Goal: Answer question/provide support: Share knowledge or assist other users

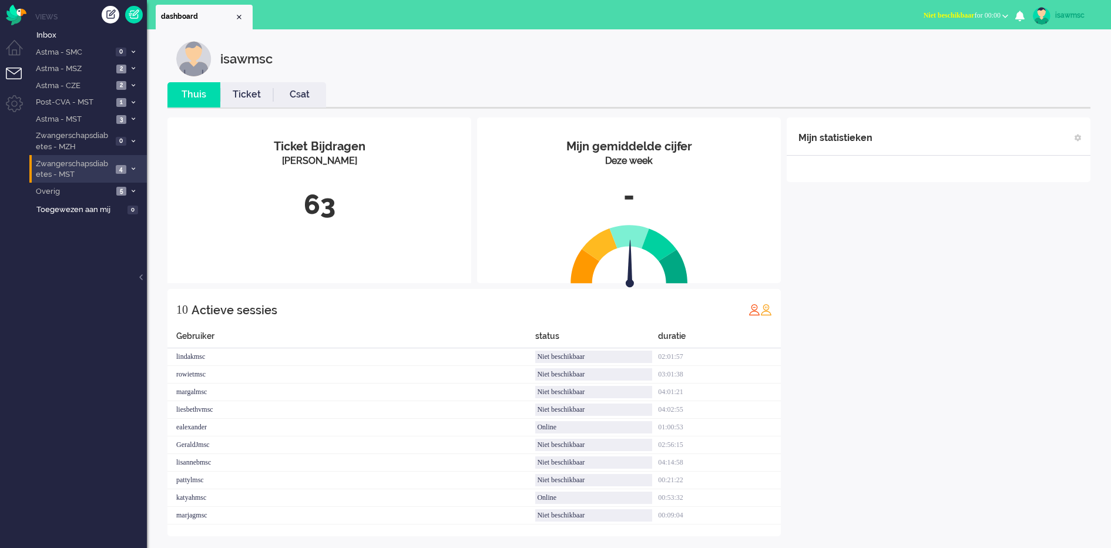
click at [126, 167] on span "4" at bounding box center [121, 169] width 11 height 9
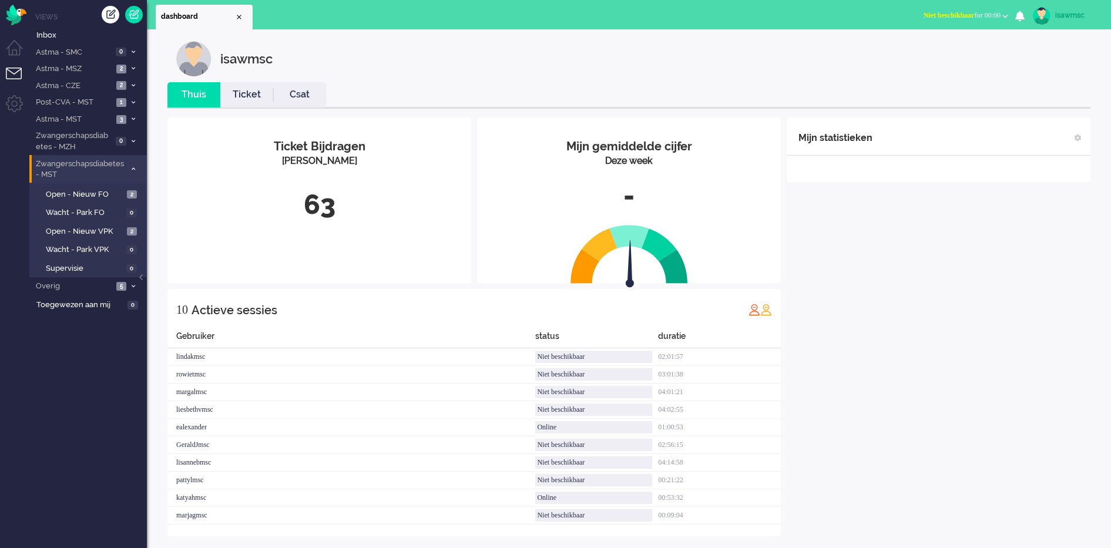
click at [125, 171] on span "Zwangerschapsdiabetes - MST" at bounding box center [79, 170] width 91 height 22
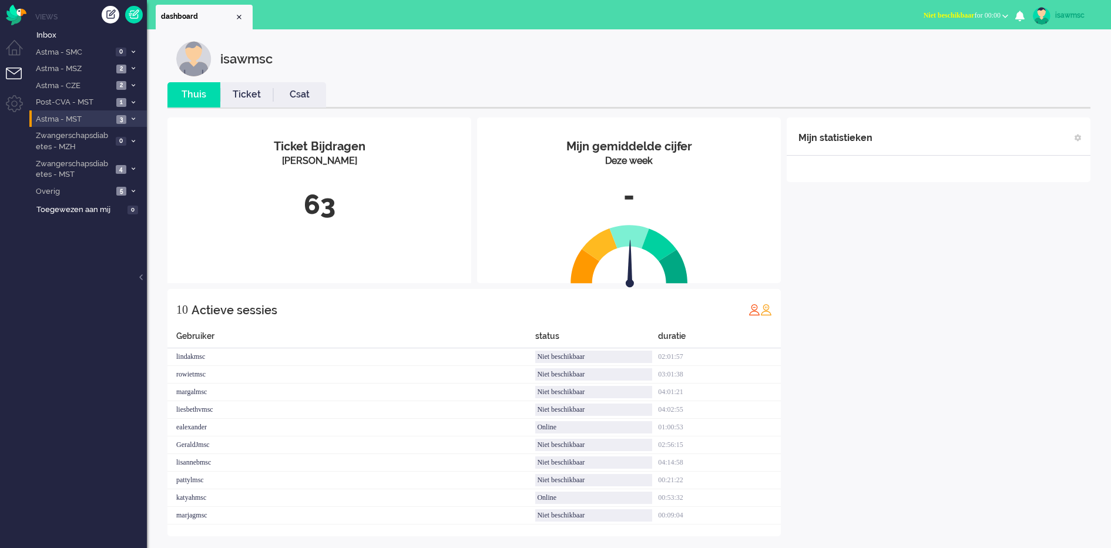
click at [128, 121] on li "Astma - MST 3" at bounding box center [88, 118] width 118 height 17
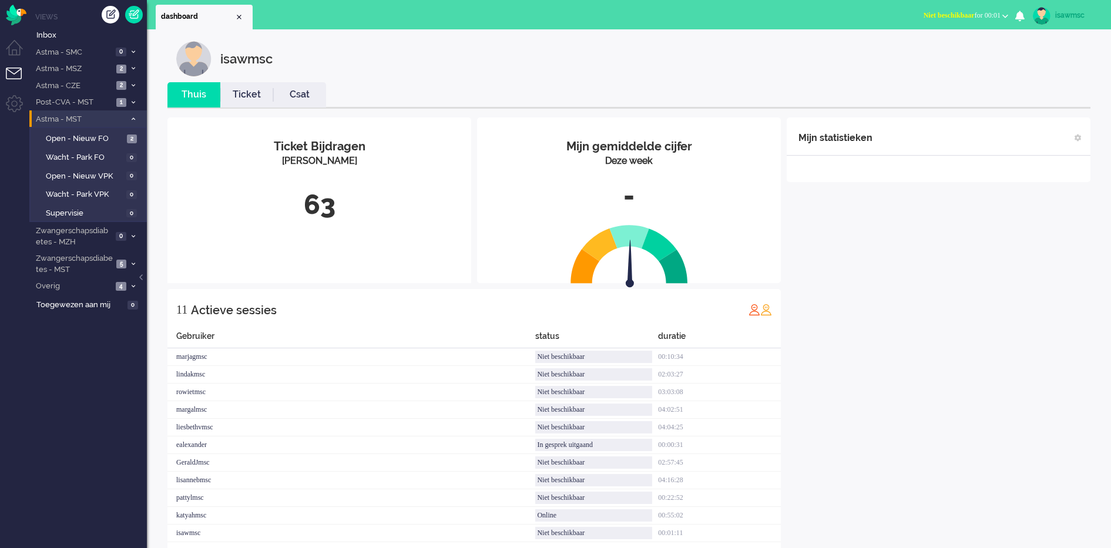
click at [137, 121] on span at bounding box center [133, 119] width 9 height 6
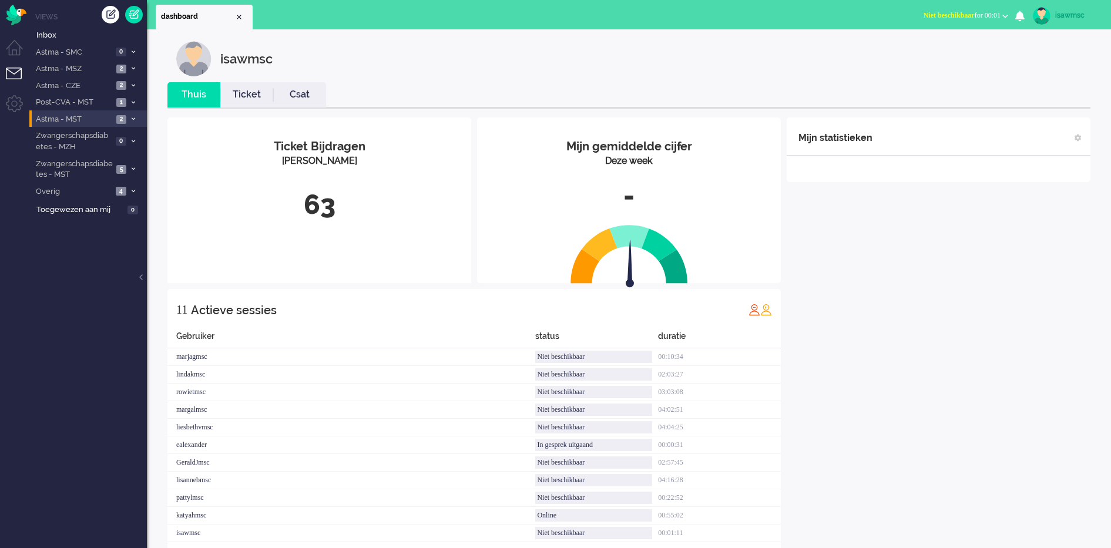
click at [135, 119] on span at bounding box center [133, 119] width 9 height 6
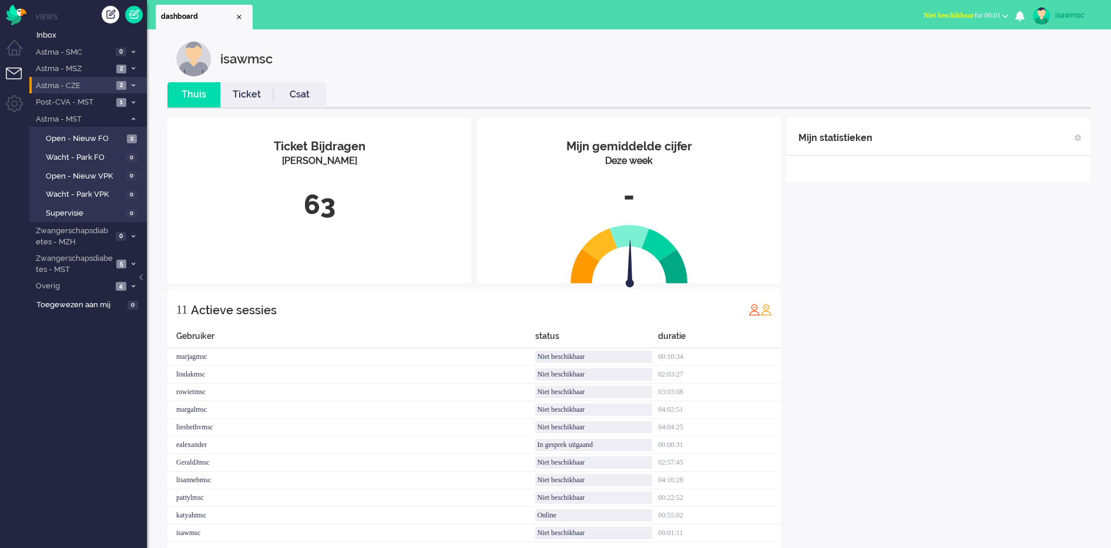
click at [129, 90] on li "Astma - CZE 2" at bounding box center [88, 85] width 118 height 17
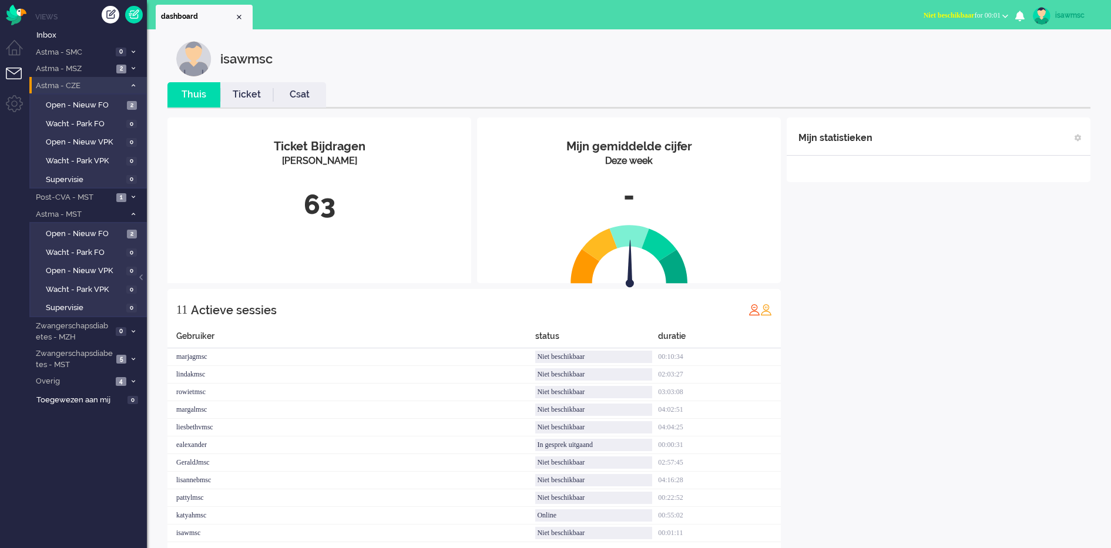
click at [129, 90] on li "Astma - CZE 2" at bounding box center [88, 85] width 118 height 17
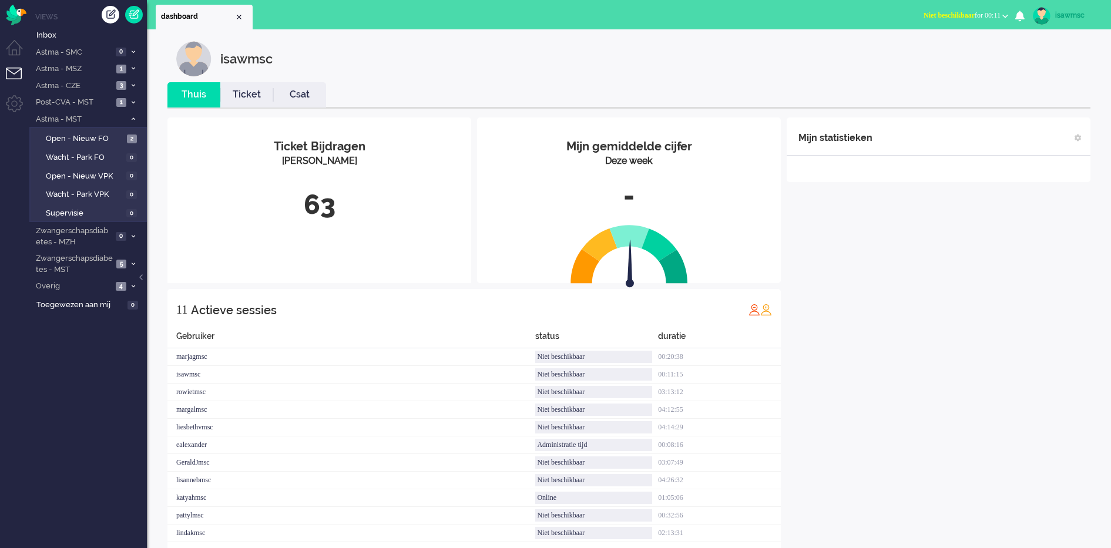
click at [950, 18] on span "Niet beschikbaar" at bounding box center [949, 15] width 51 height 8
click at [940, 50] on label "Online" at bounding box center [959, 53] width 93 height 10
click at [80, 35] on span "Inbox" at bounding box center [91, 35] width 110 height 11
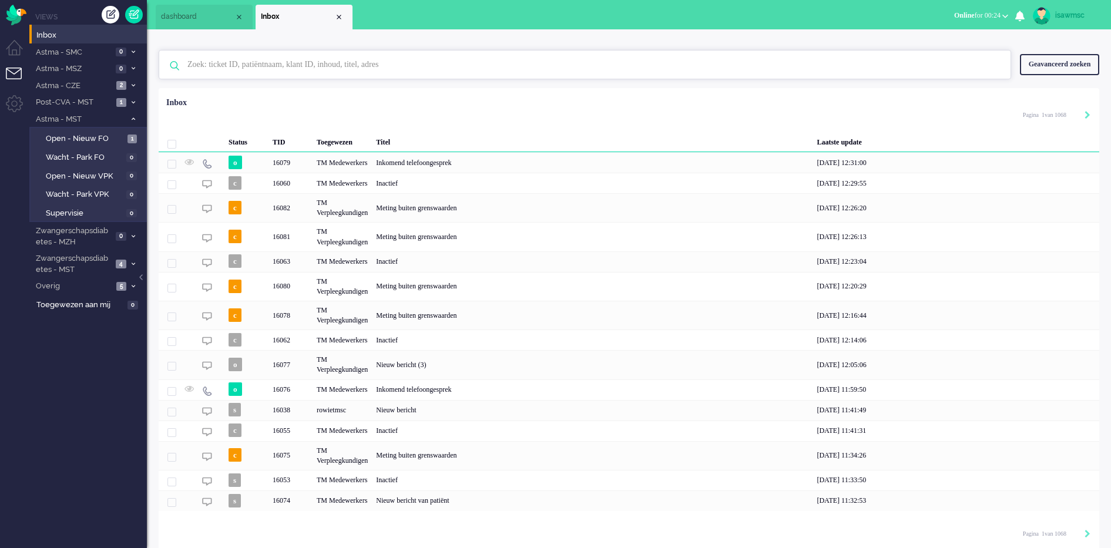
click at [305, 69] on input "text" at bounding box center [587, 65] width 816 height 28
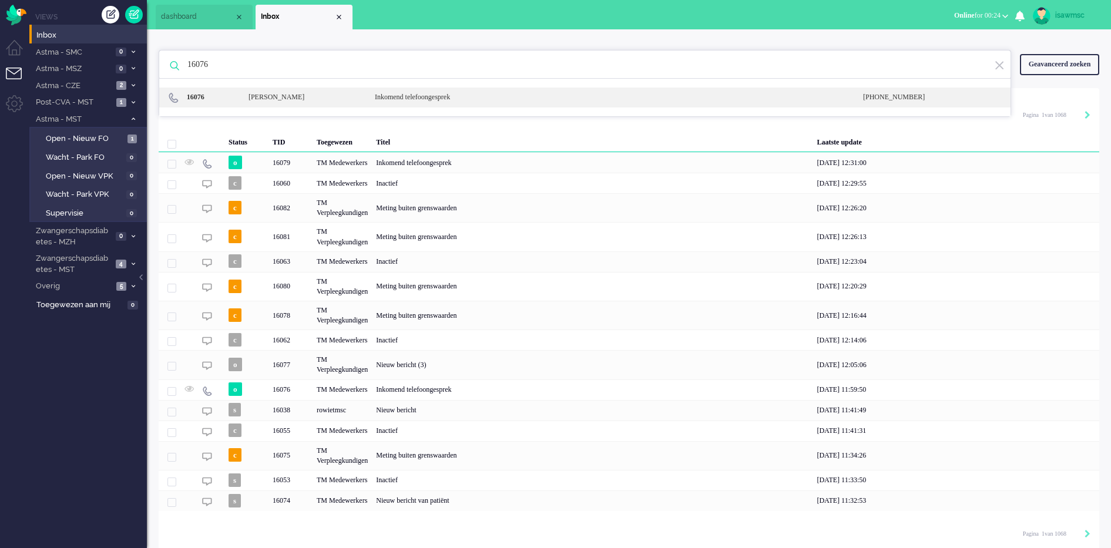
type input "16076"
click at [265, 96] on div "[PERSON_NAME]" at bounding box center [303, 97] width 126 height 10
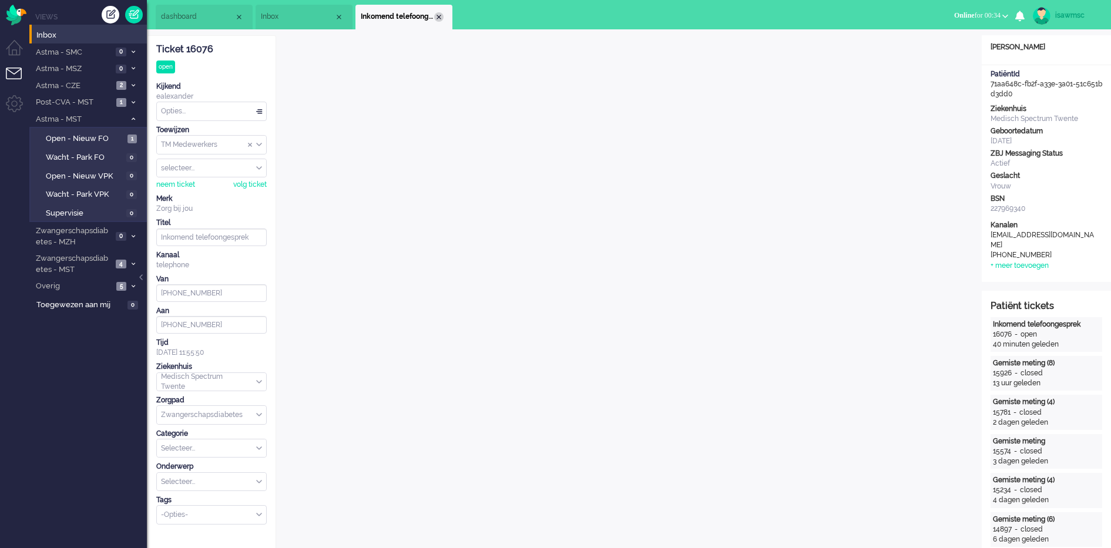
click at [436, 19] on div "Close tab" at bounding box center [438, 16] width 9 height 9
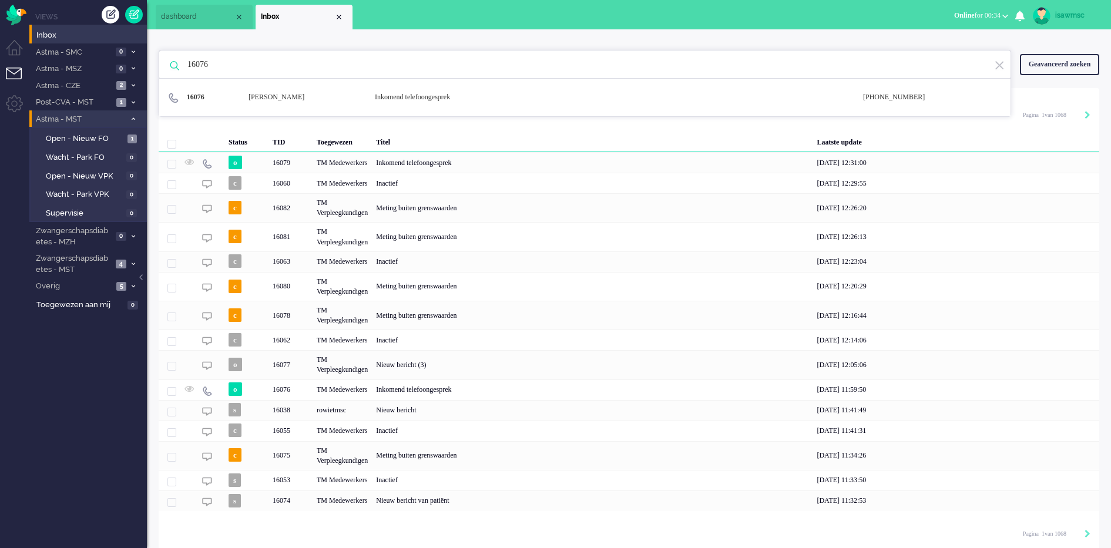
click at [133, 122] on li "Astma - MST 1" at bounding box center [88, 118] width 118 height 17
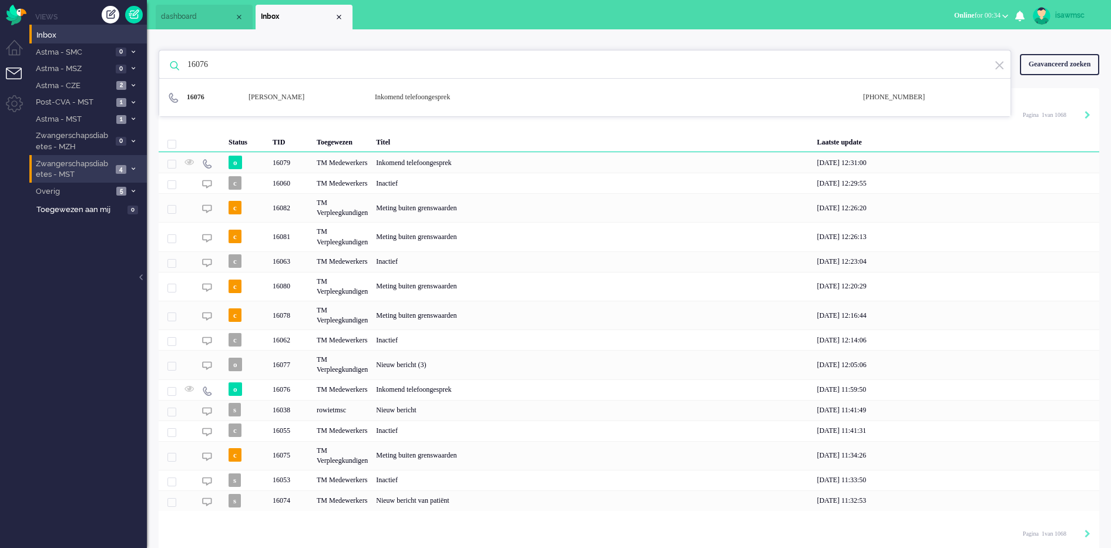
click at [128, 167] on li "Zwangerschapsdiabetes - MST 4" at bounding box center [88, 169] width 118 height 28
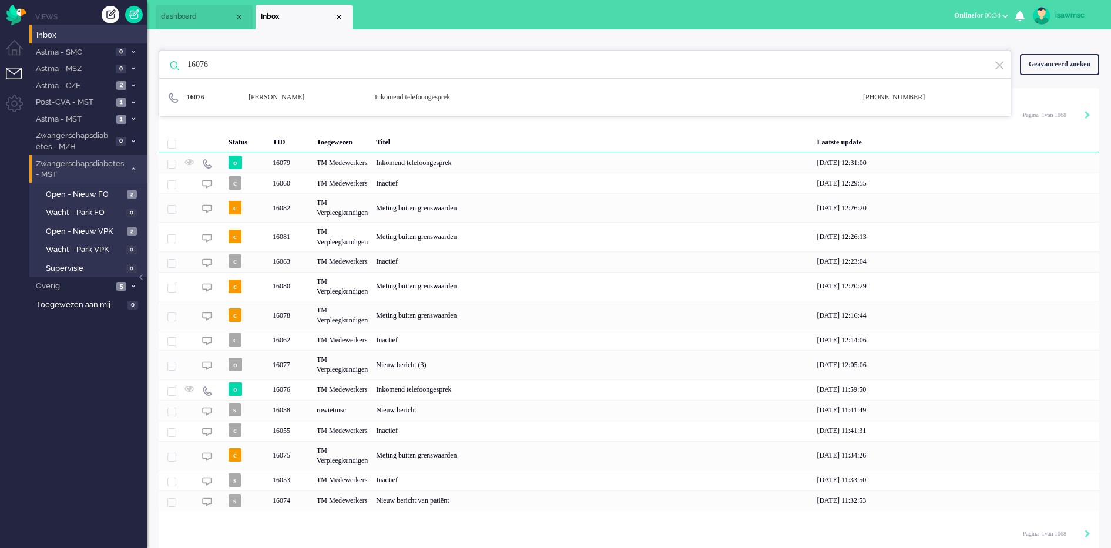
click at [128, 166] on li "Zwangerschapsdiabetes - MST 4" at bounding box center [88, 169] width 118 height 28
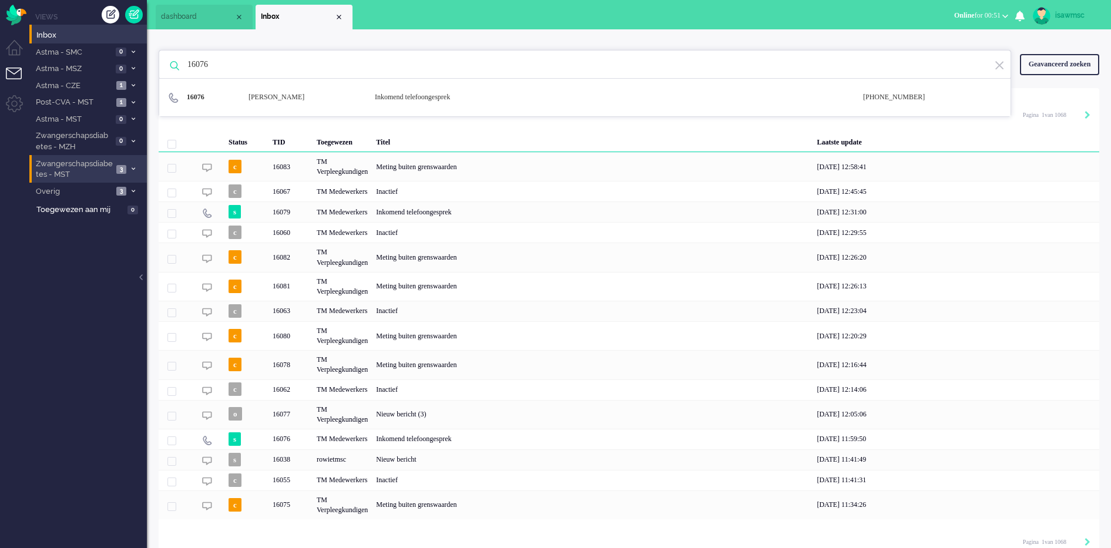
click at [95, 172] on span "Zwangerschapsdiabetes - MST" at bounding box center [73, 170] width 79 height 22
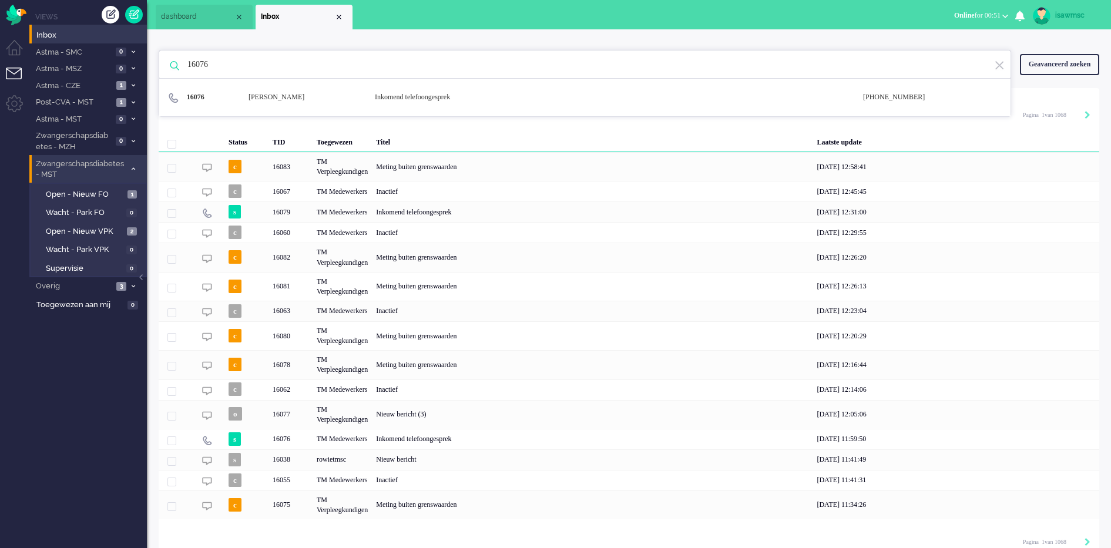
click at [95, 172] on span "Zwangerschapsdiabetes - MST" at bounding box center [79, 170] width 91 height 22
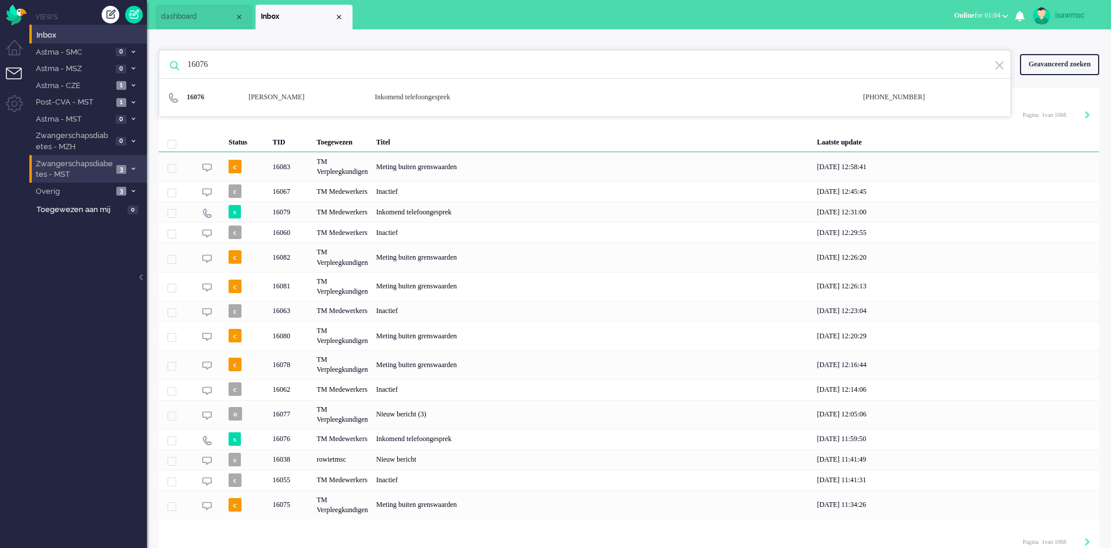
click at [111, 163] on span "Zwangerschapsdiabetes - MST" at bounding box center [73, 170] width 79 height 22
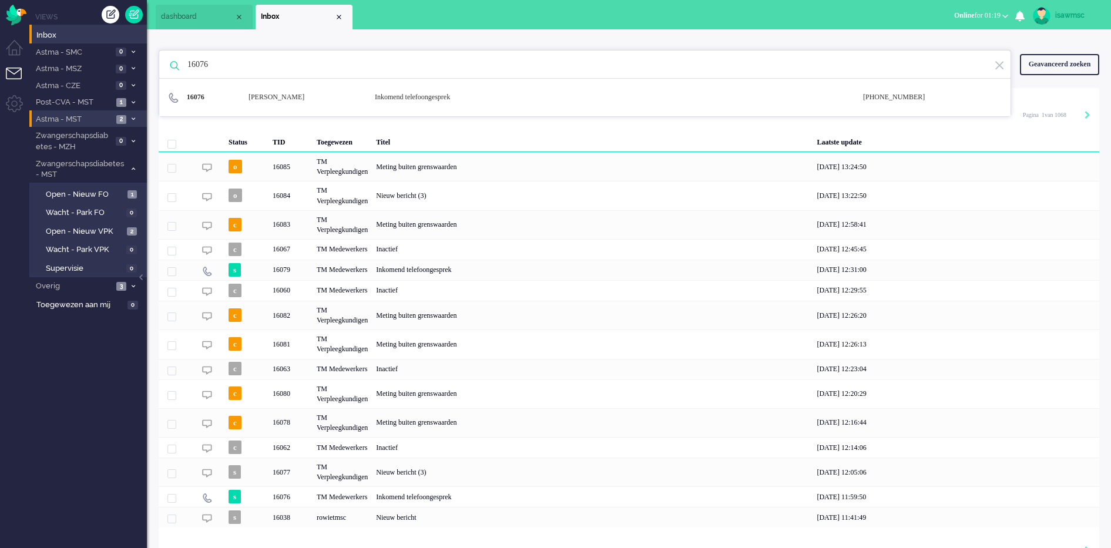
click at [138, 119] on li "Astma - MST 2" at bounding box center [88, 118] width 118 height 17
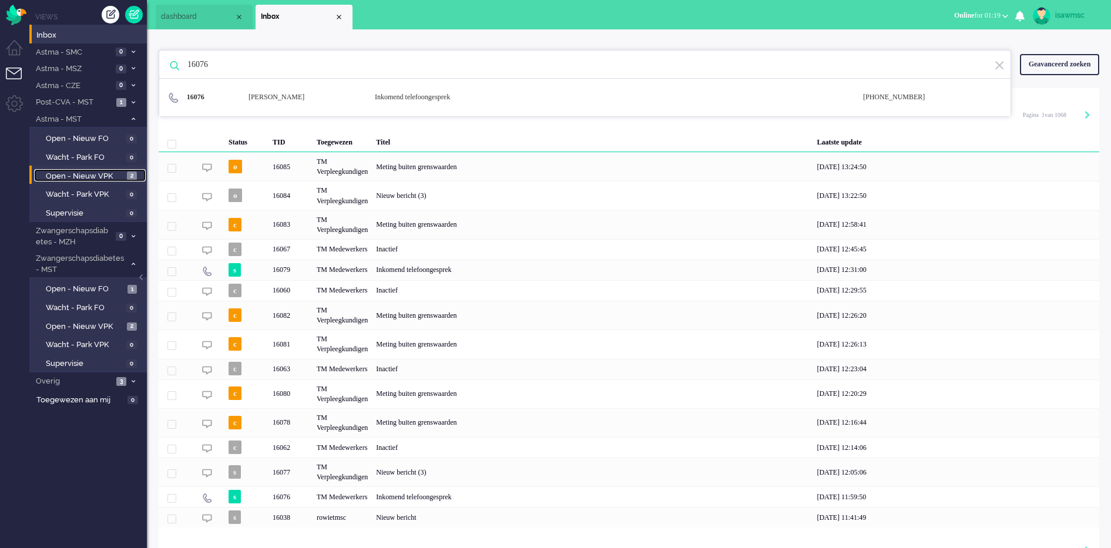
click at [116, 171] on span "Open - Nieuw VPK" at bounding box center [85, 176] width 78 height 11
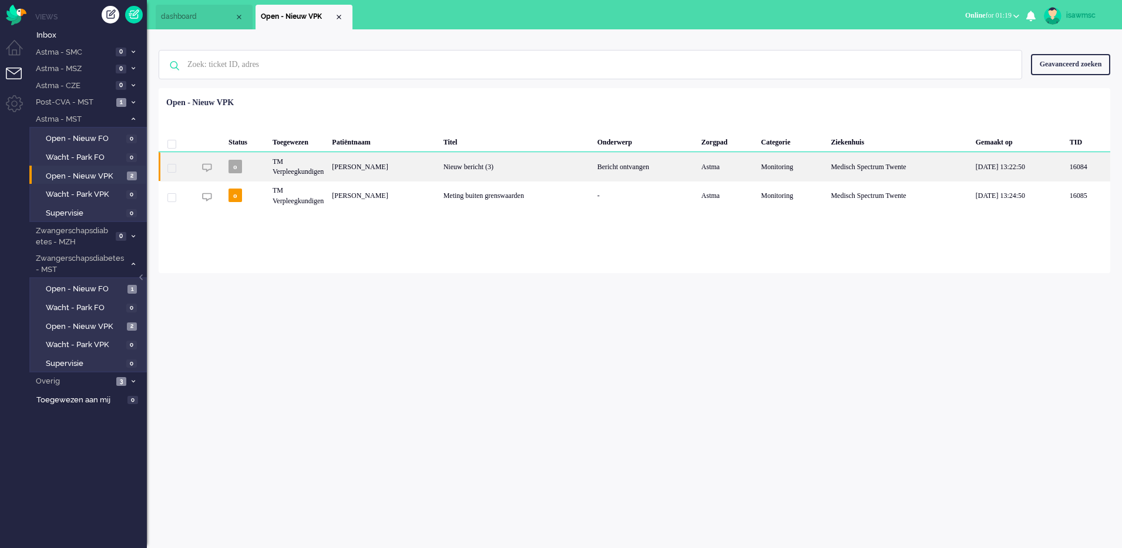
click at [467, 173] on div "Nieuw bericht (3)" at bounding box center [517, 166] width 154 height 29
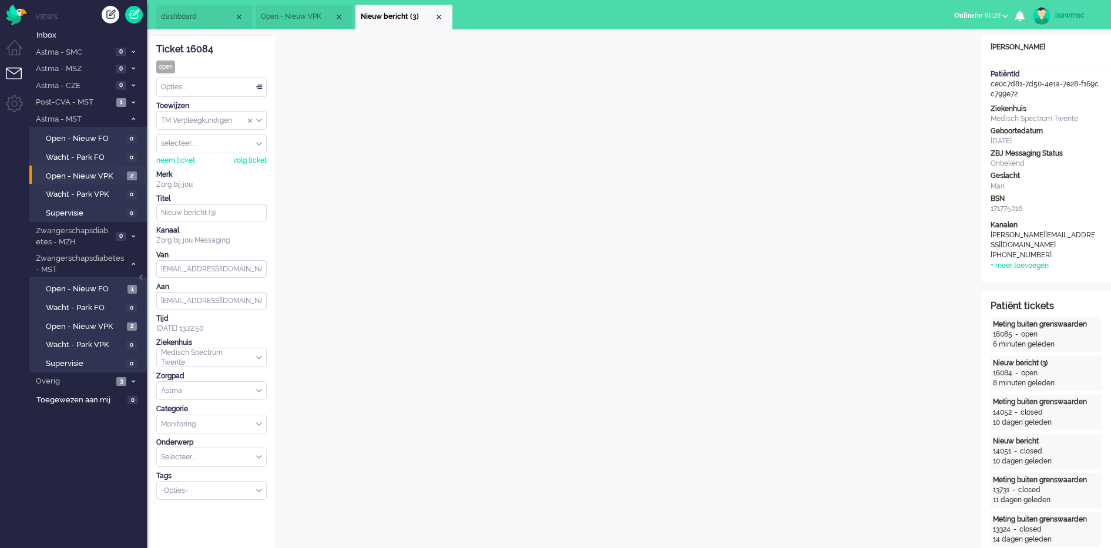
click at [443, 15] on li "Nieuw bericht (3)" at bounding box center [404, 17] width 97 height 25
click at [222, 86] on div "Opties..." at bounding box center [211, 87] width 109 height 18
drag, startPoint x: 203, startPoint y: 171, endPoint x: 250, endPoint y: 138, distance: 56.9
click at [203, 170] on li "Opgelost" at bounding box center [211, 170] width 109 height 17
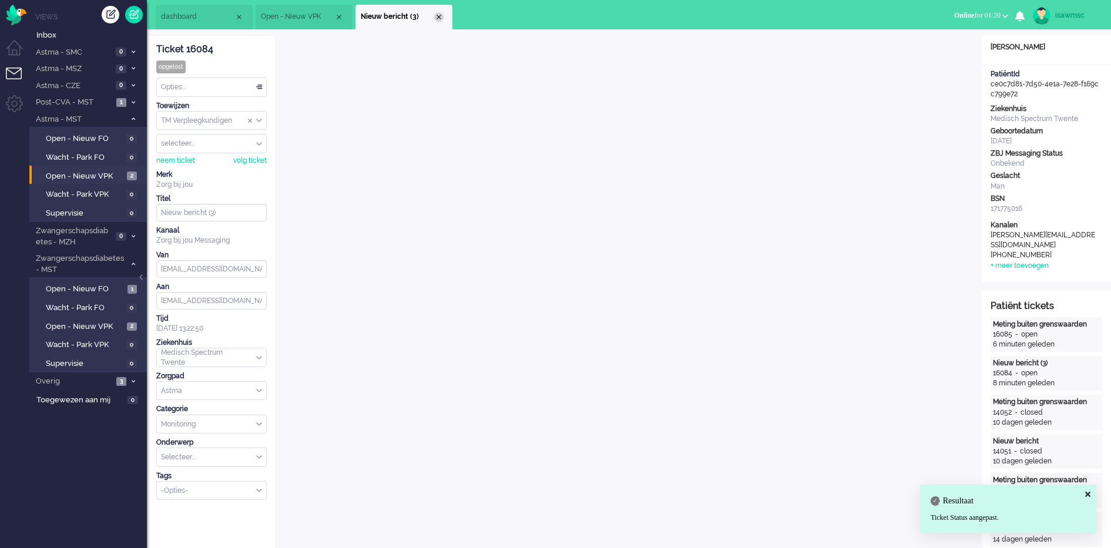
click at [437, 19] on div "Close tab" at bounding box center [438, 16] width 9 height 9
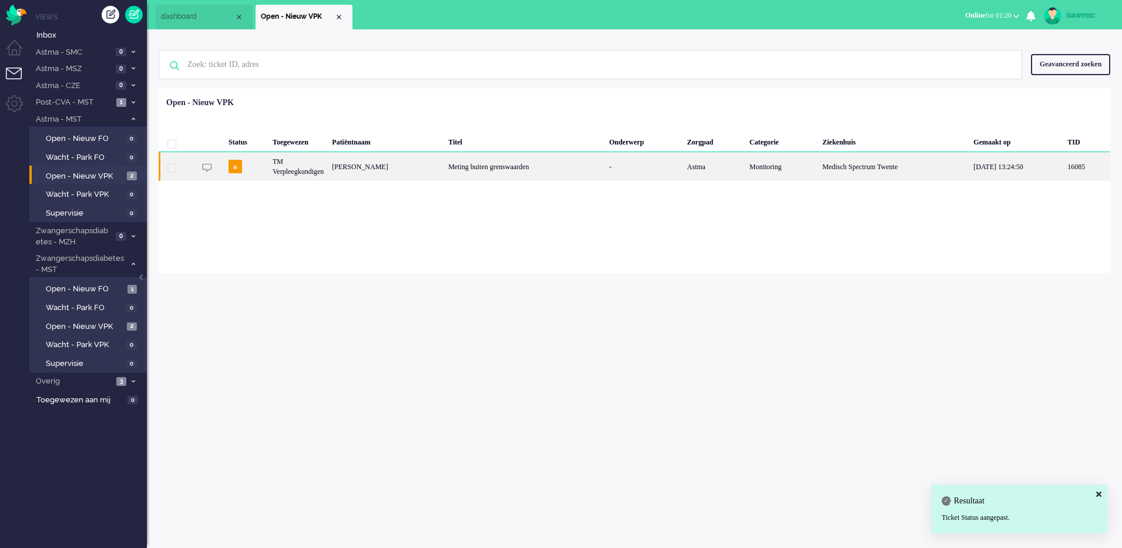
click at [463, 166] on div "Meting buiten grenswaarden" at bounding box center [524, 166] width 161 height 29
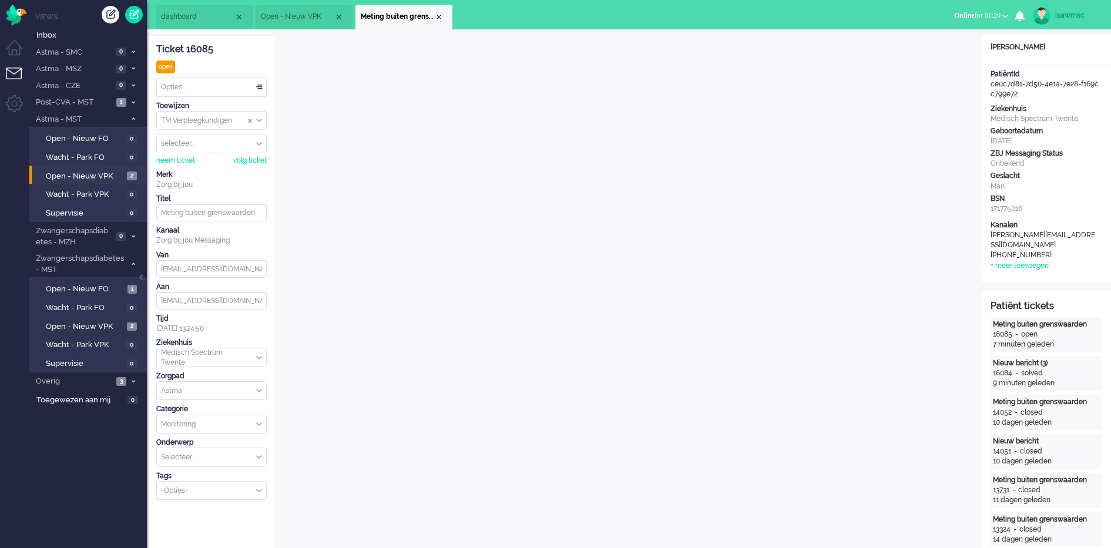
scroll to position [16, 0]
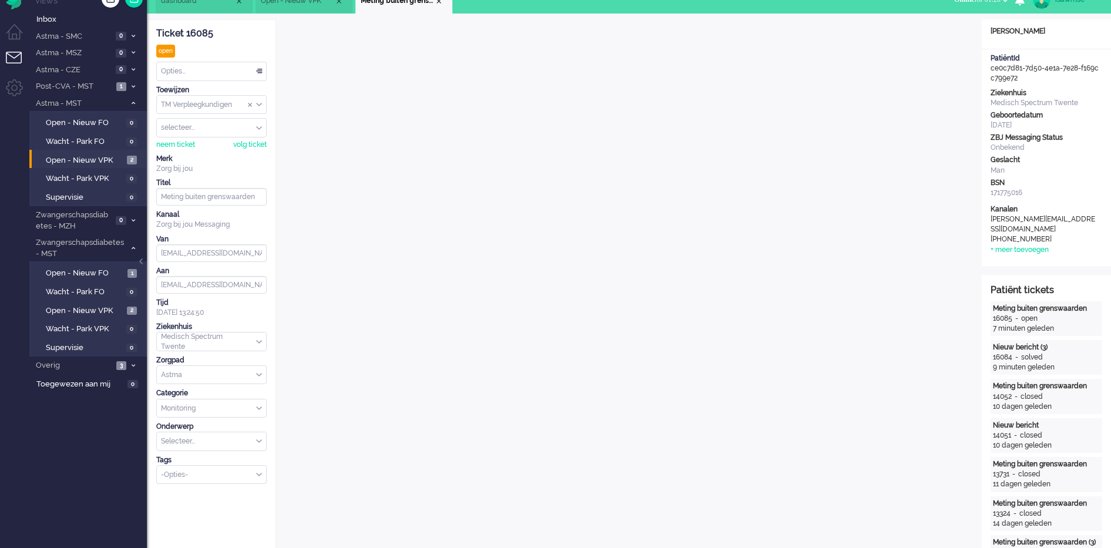
click at [252, 69] on div "Opties..." at bounding box center [211, 71] width 109 height 18
click at [195, 152] on li "Opgelost" at bounding box center [211, 154] width 109 height 17
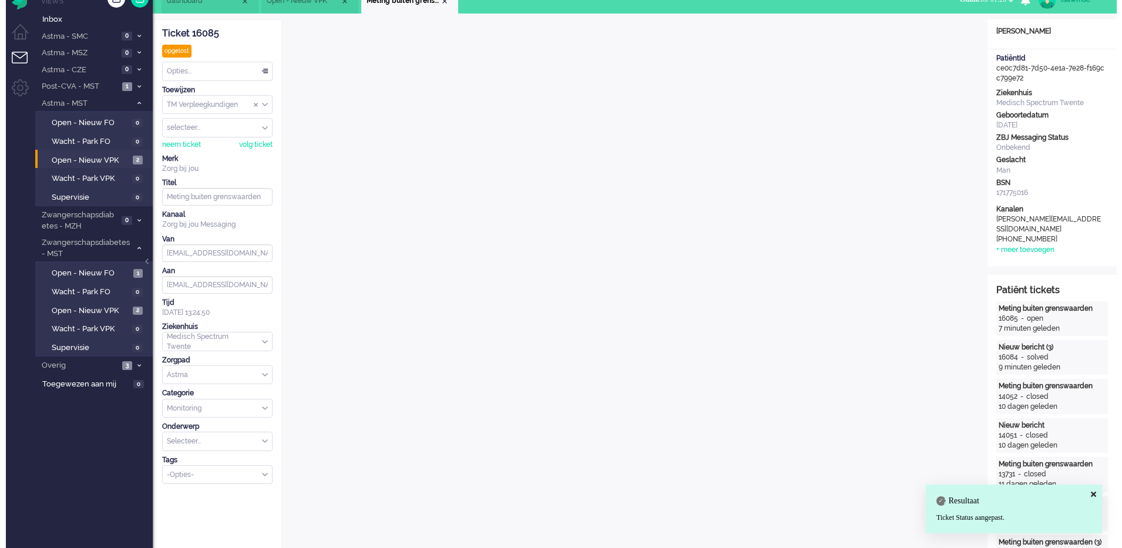
scroll to position [0, 0]
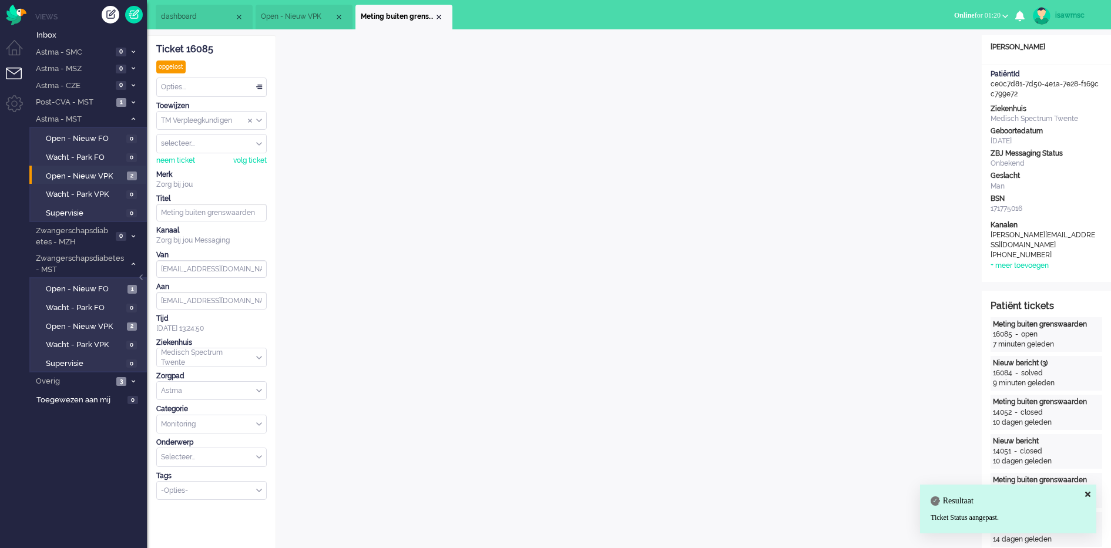
click at [438, 16] on div "Close tab" at bounding box center [438, 16] width 9 height 9
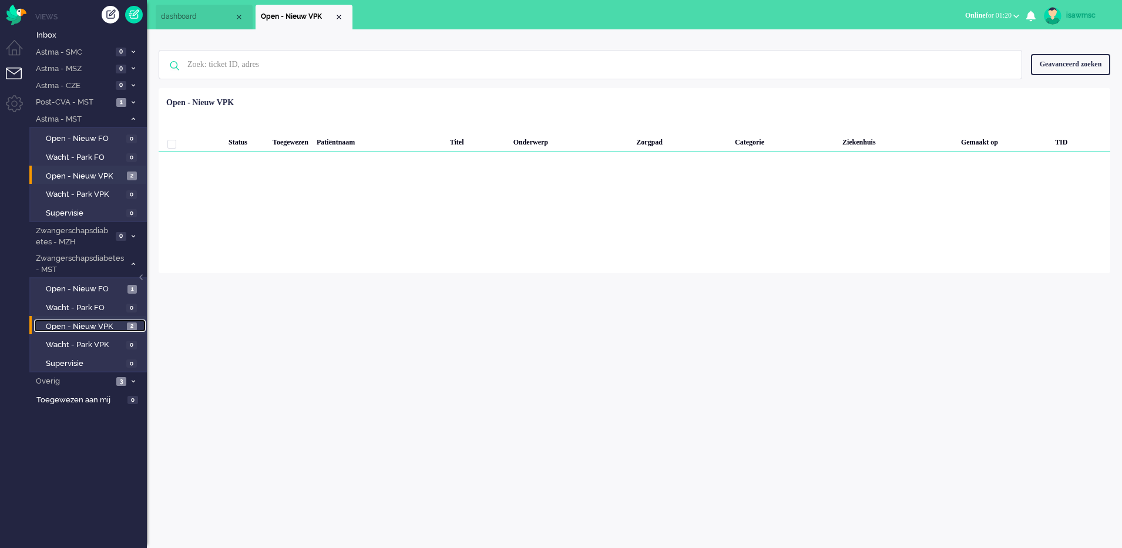
click at [126, 327] on link "Open - Nieuw VPK 2" at bounding box center [90, 326] width 112 height 13
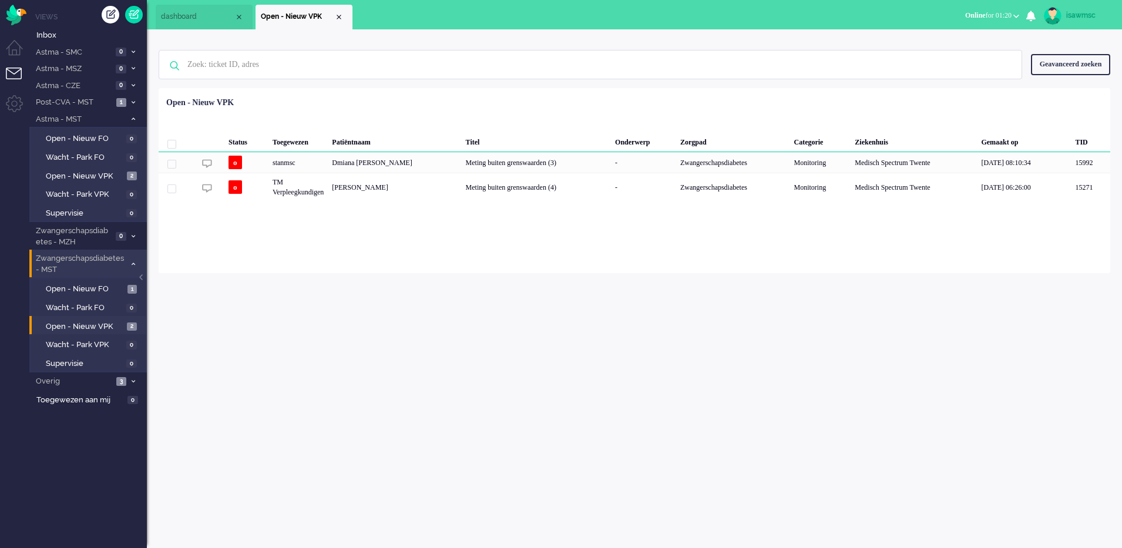
click at [133, 265] on icon at bounding box center [134, 264] width 4 height 4
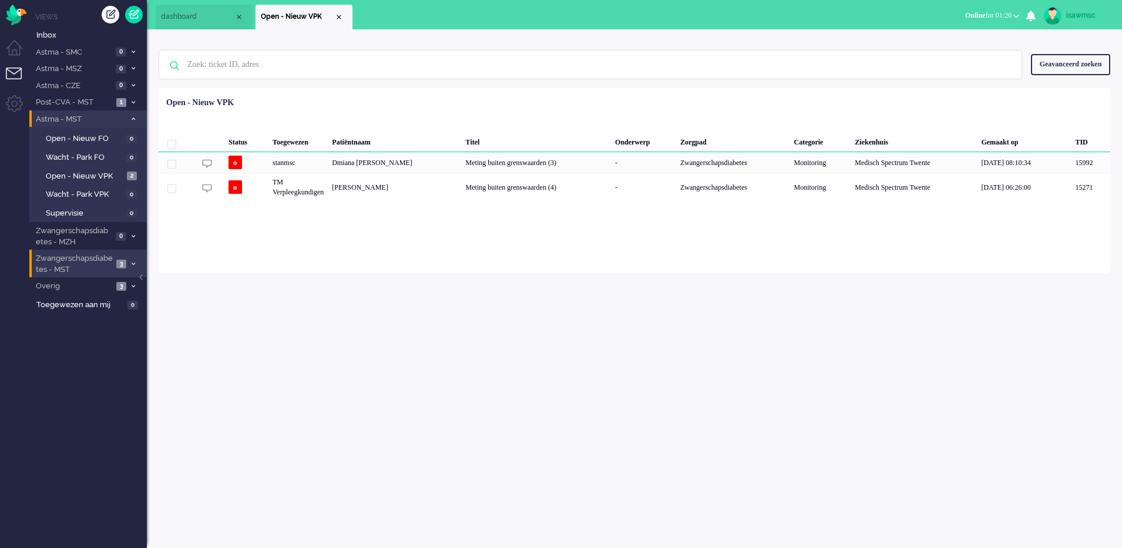
click at [134, 113] on li "Astma - MST 2" at bounding box center [88, 118] width 118 height 17
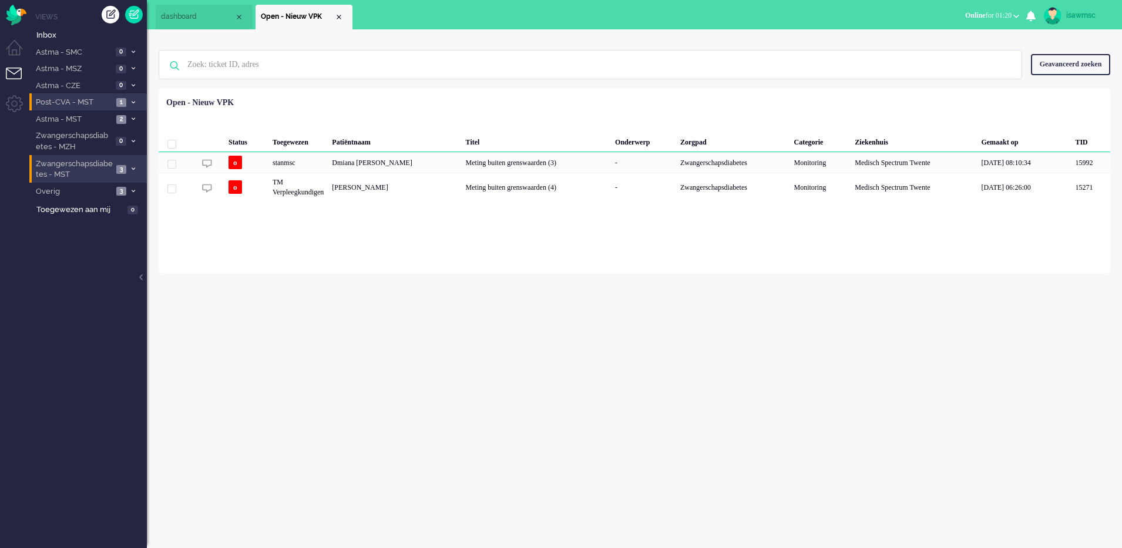
click at [129, 98] on li "Post-CVA - MST 1" at bounding box center [88, 101] width 118 height 17
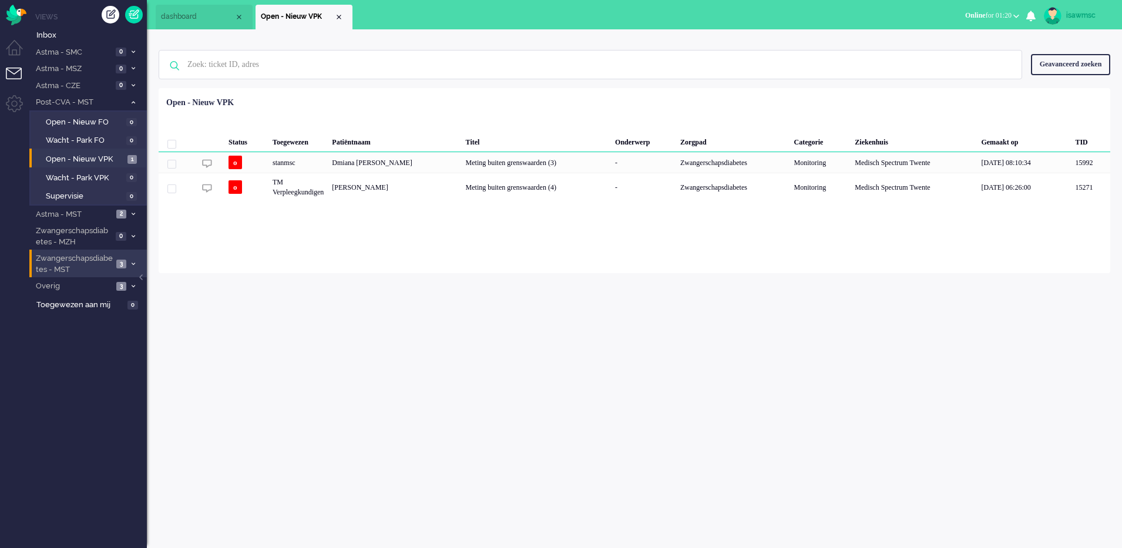
click at [130, 152] on li "Open - Nieuw VPK 1" at bounding box center [87, 158] width 116 height 19
click at [130, 160] on span "1" at bounding box center [132, 159] width 9 height 9
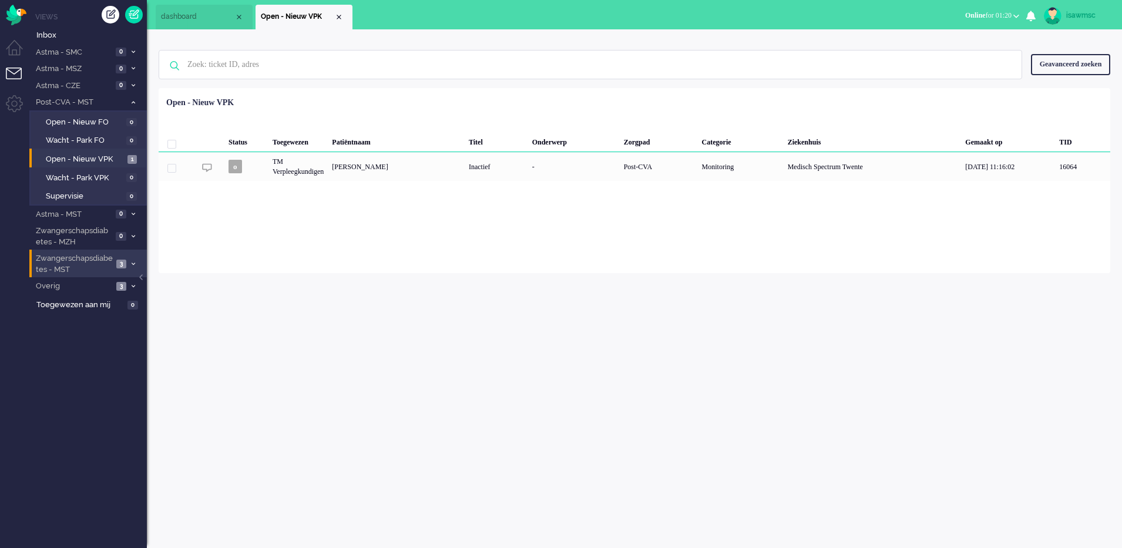
click at [415, 183] on div "Loading... Status Toegewezen Patiëntnaam Titel Onderwerp Zorgpad Categorie Ziek…" at bounding box center [635, 180] width 952 height 185
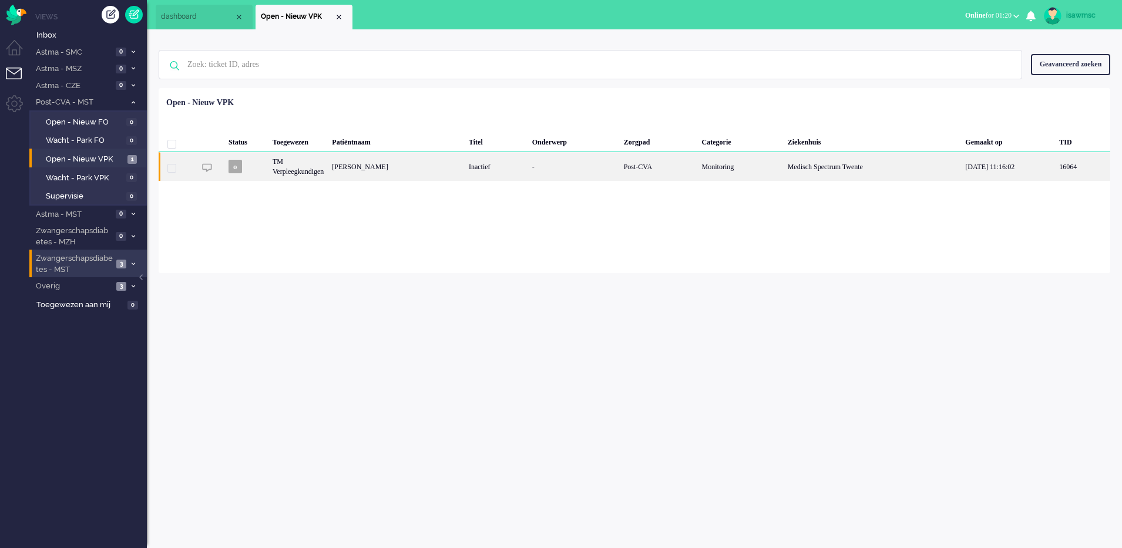
click at [455, 174] on div "[PERSON_NAME]" at bounding box center [396, 166] width 137 height 29
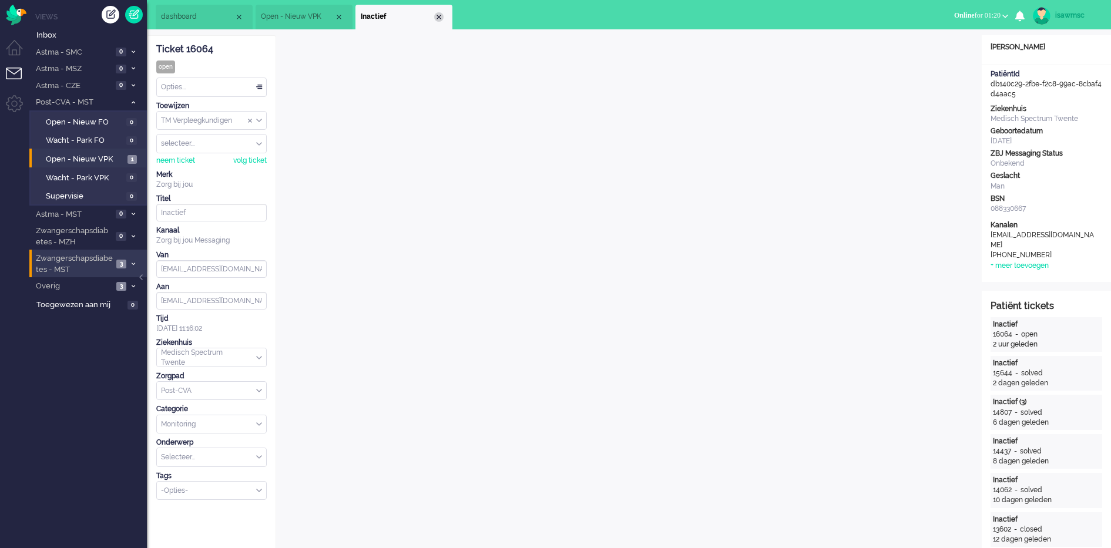
click at [441, 16] on div "Close tab" at bounding box center [438, 16] width 9 height 9
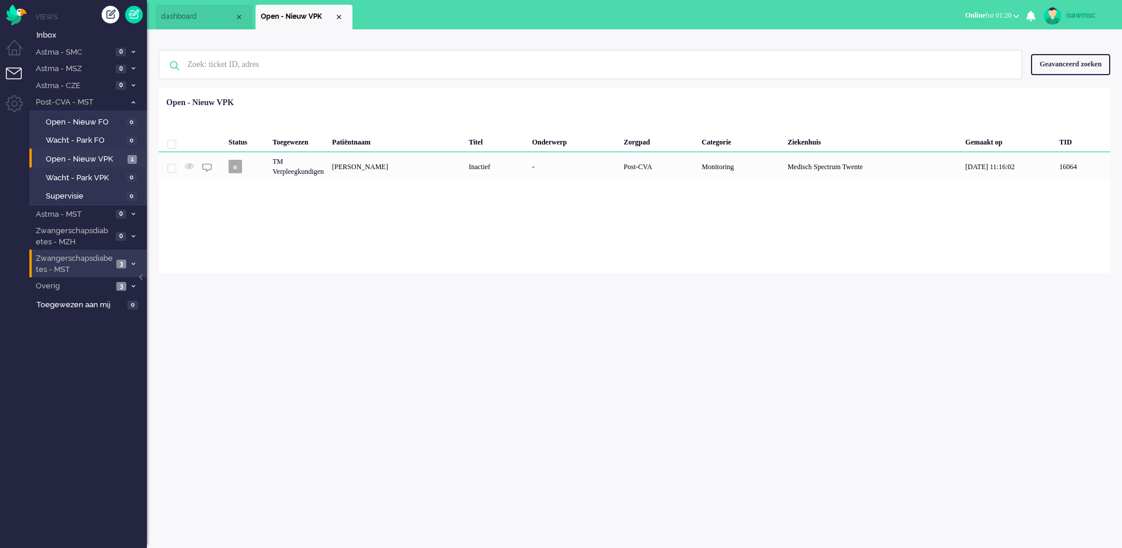
click at [443, 257] on div "Loading... Status Toegewezen Patiëntnaam Titel Onderwerp Zorgpad Categorie Ziek…" at bounding box center [635, 180] width 952 height 185
click at [135, 106] on li "Post-CVA - MST 1" at bounding box center [88, 101] width 118 height 17
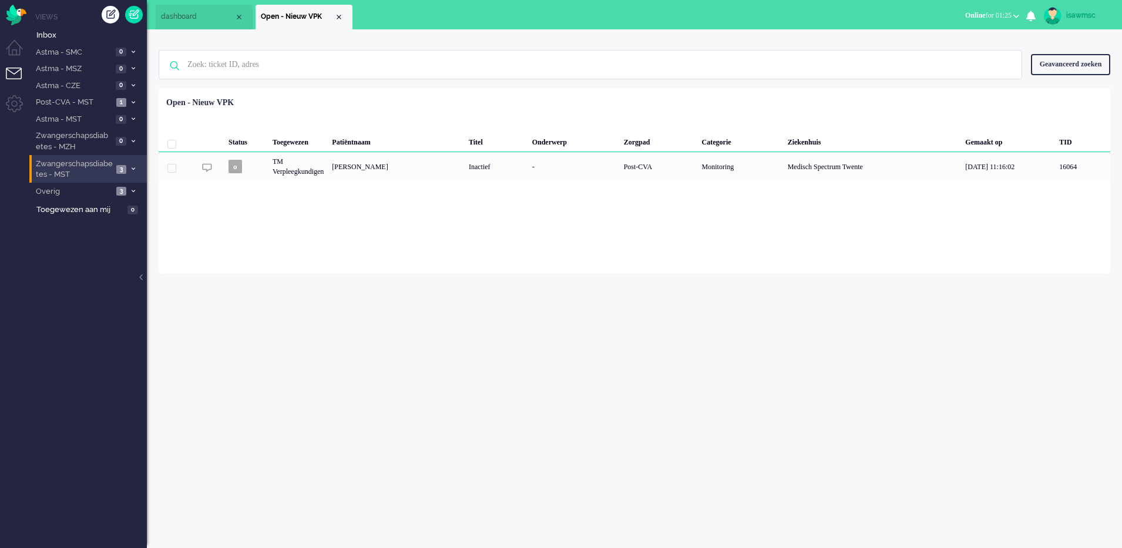
click at [434, 323] on div "isawmsc Thuis Ticket Csat Mijn gemiddelde cijfer Deze week - Ticket Bijdragen P…" at bounding box center [634, 288] width 975 height 519
